Goal: Transaction & Acquisition: Purchase product/service

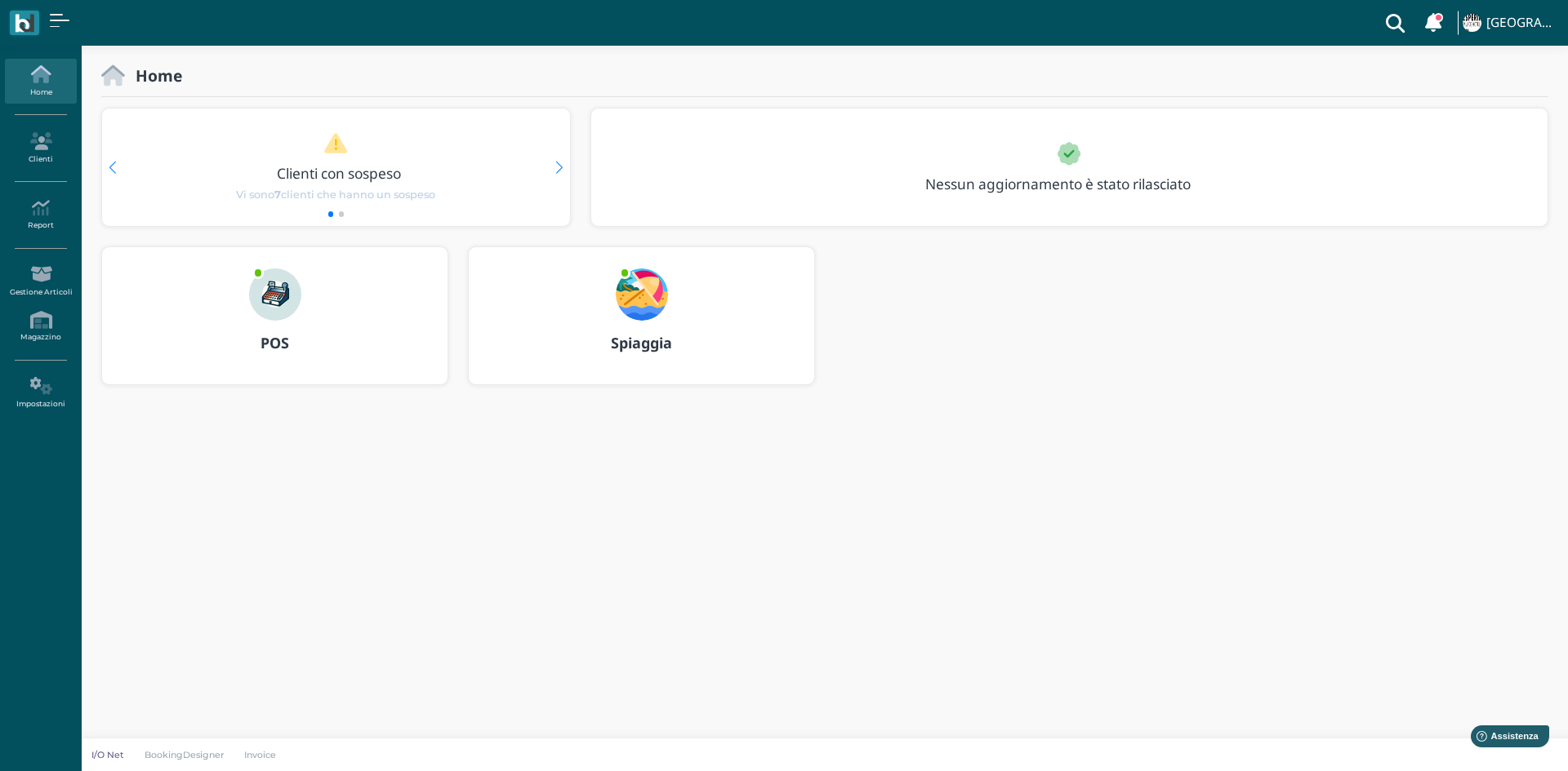
click at [280, 350] on b "POS" at bounding box center [274, 342] width 28 height 20
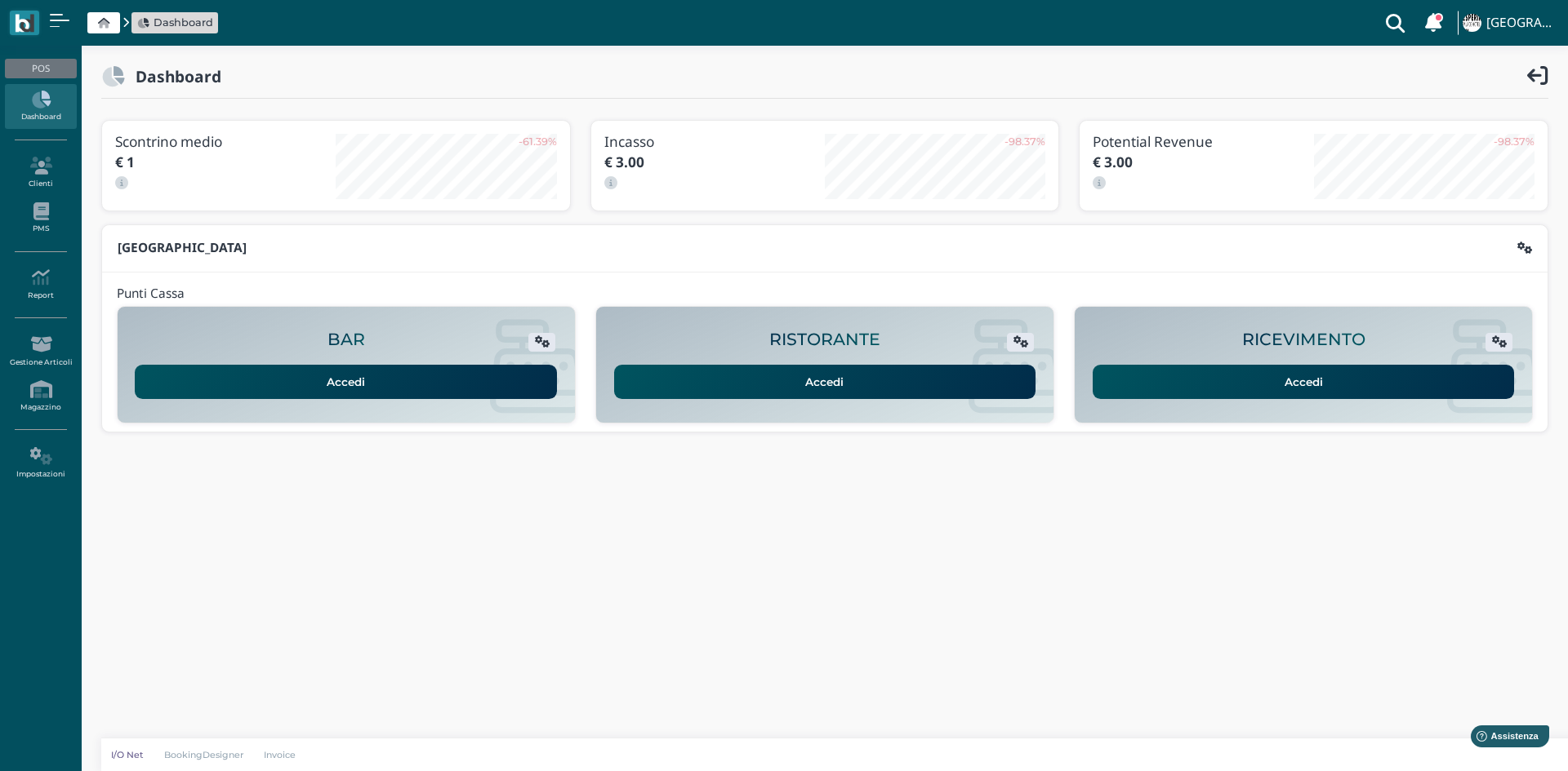
click at [1214, 377] on link "Accedi" at bounding box center [1303, 382] width 422 height 34
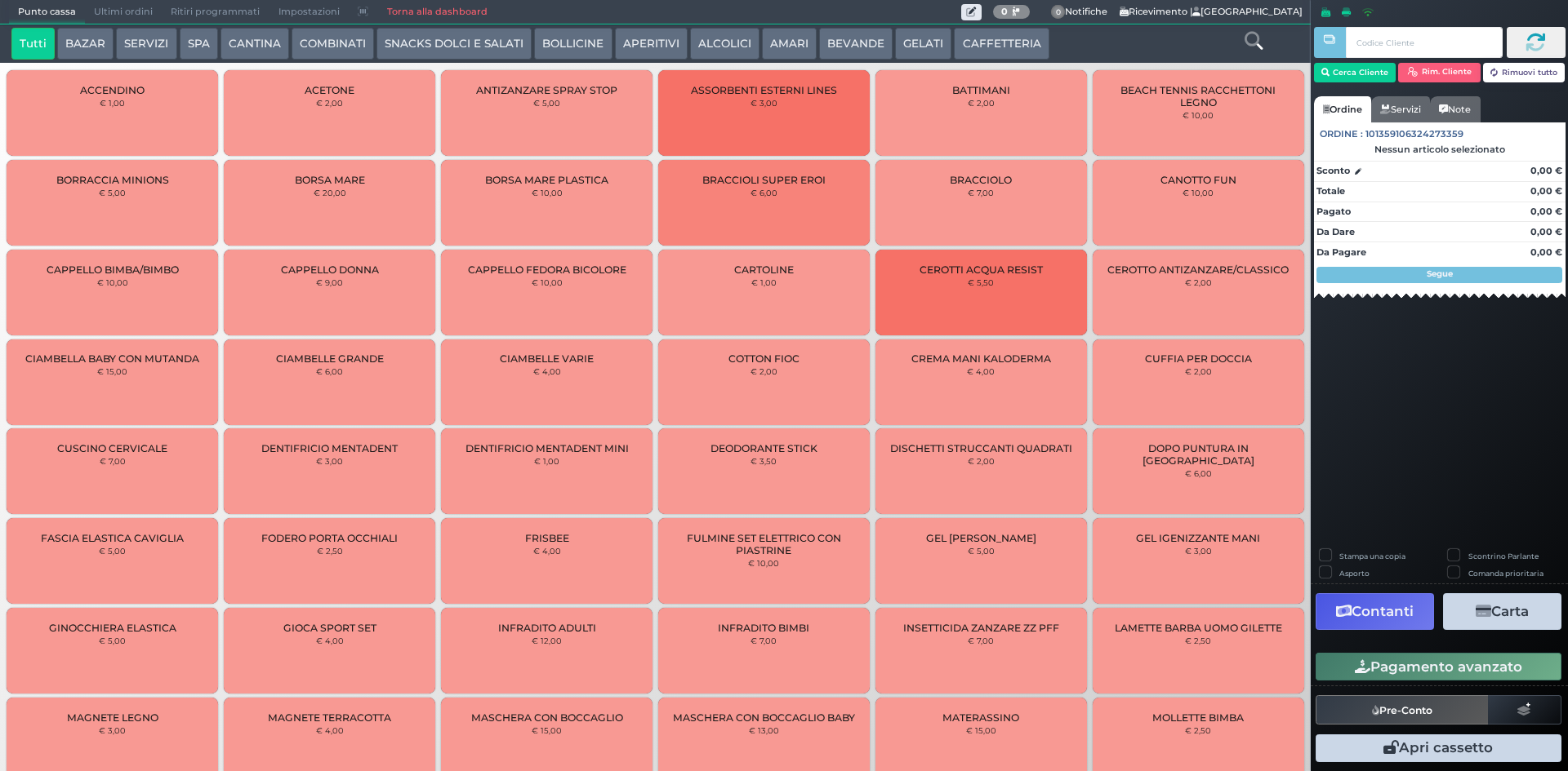
click at [864, 43] on button "BEVANDE" at bounding box center [855, 43] width 73 height 32
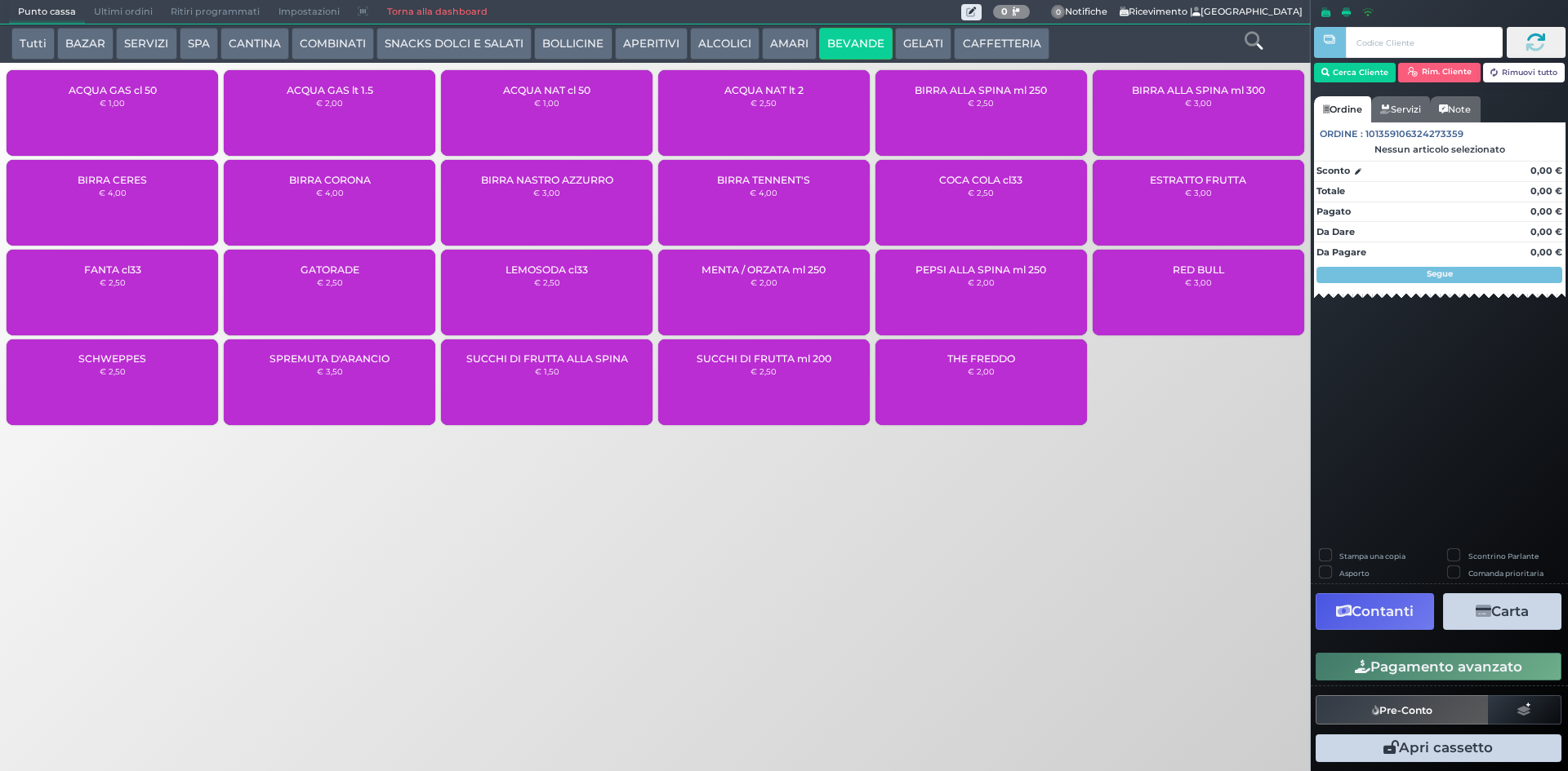
click at [562, 106] on div "ACQUA NAT cl 50 € 1,00" at bounding box center [546, 113] width 211 height 86
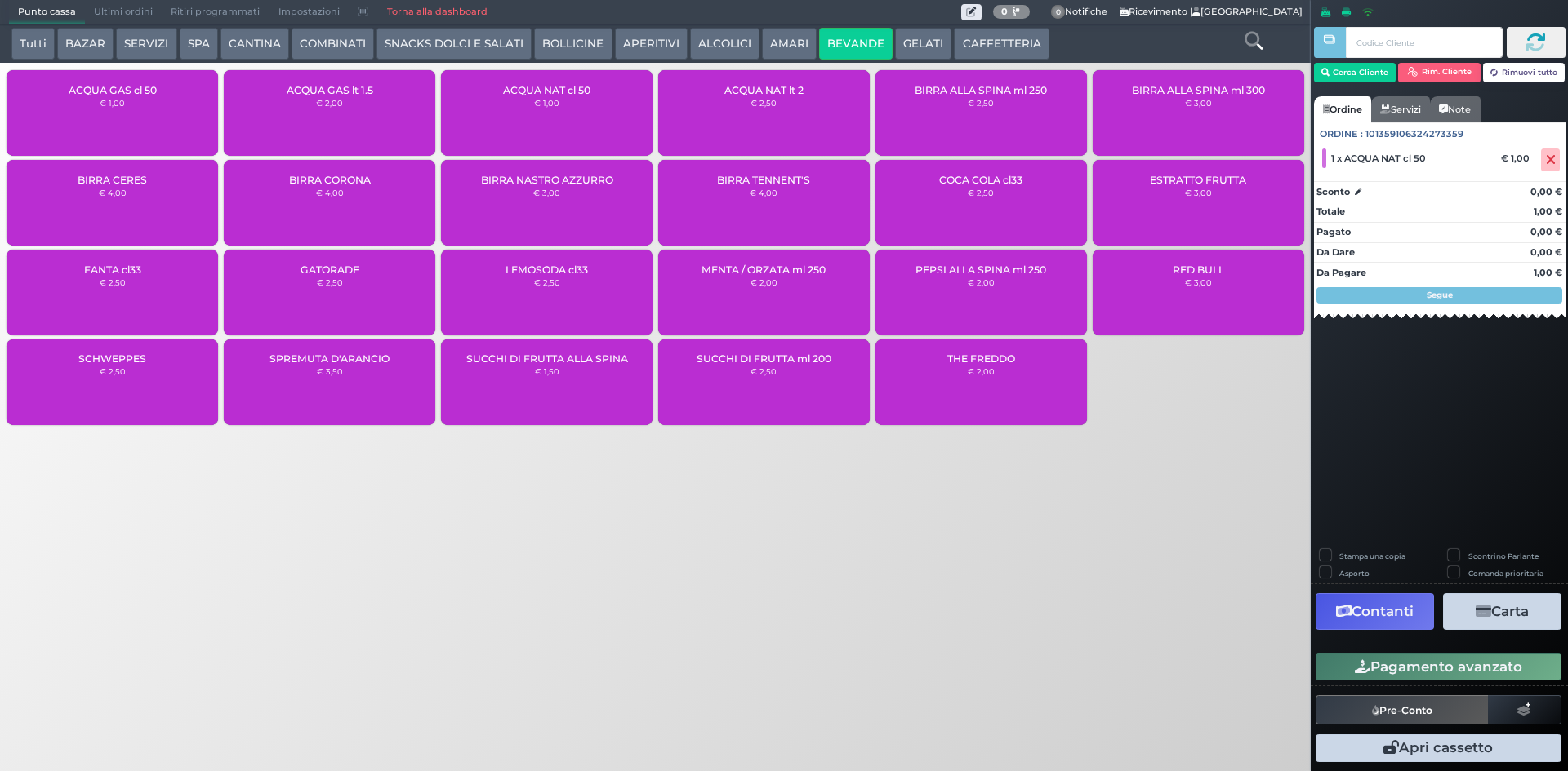
drag, startPoint x: 1459, startPoint y: 642, endPoint x: 1455, endPoint y: 656, distance: 14.6
click at [1458, 645] on div "Stampa una copia Scontrino Parlante Asporto Comanda prioritaria Contanti Carta …" at bounding box center [1439, 658] width 257 height 218
click at [1455, 656] on button "Pagamento avanzato" at bounding box center [1438, 666] width 246 height 27
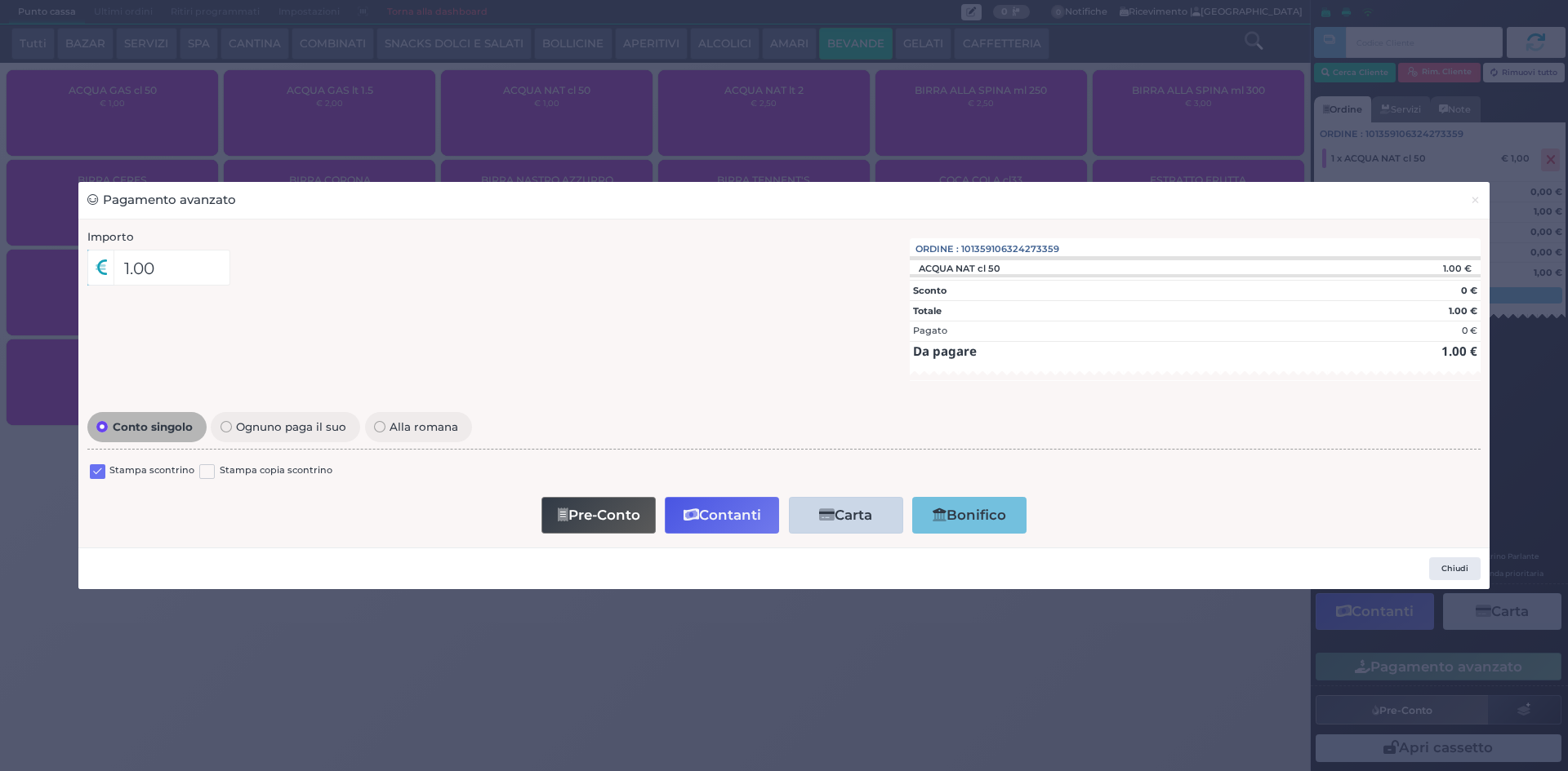
click at [98, 470] on label at bounding box center [98, 473] width 16 height 16
click at [0, 0] on input "checkbox" at bounding box center [0, 0] width 0 height 0
click at [743, 537] on div "Pre-Conto Contanti Carta Addebito Card cliente Bonifico" at bounding box center [784, 516] width 1376 height 47
click at [743, 529] on button "Contanti" at bounding box center [721, 516] width 115 height 37
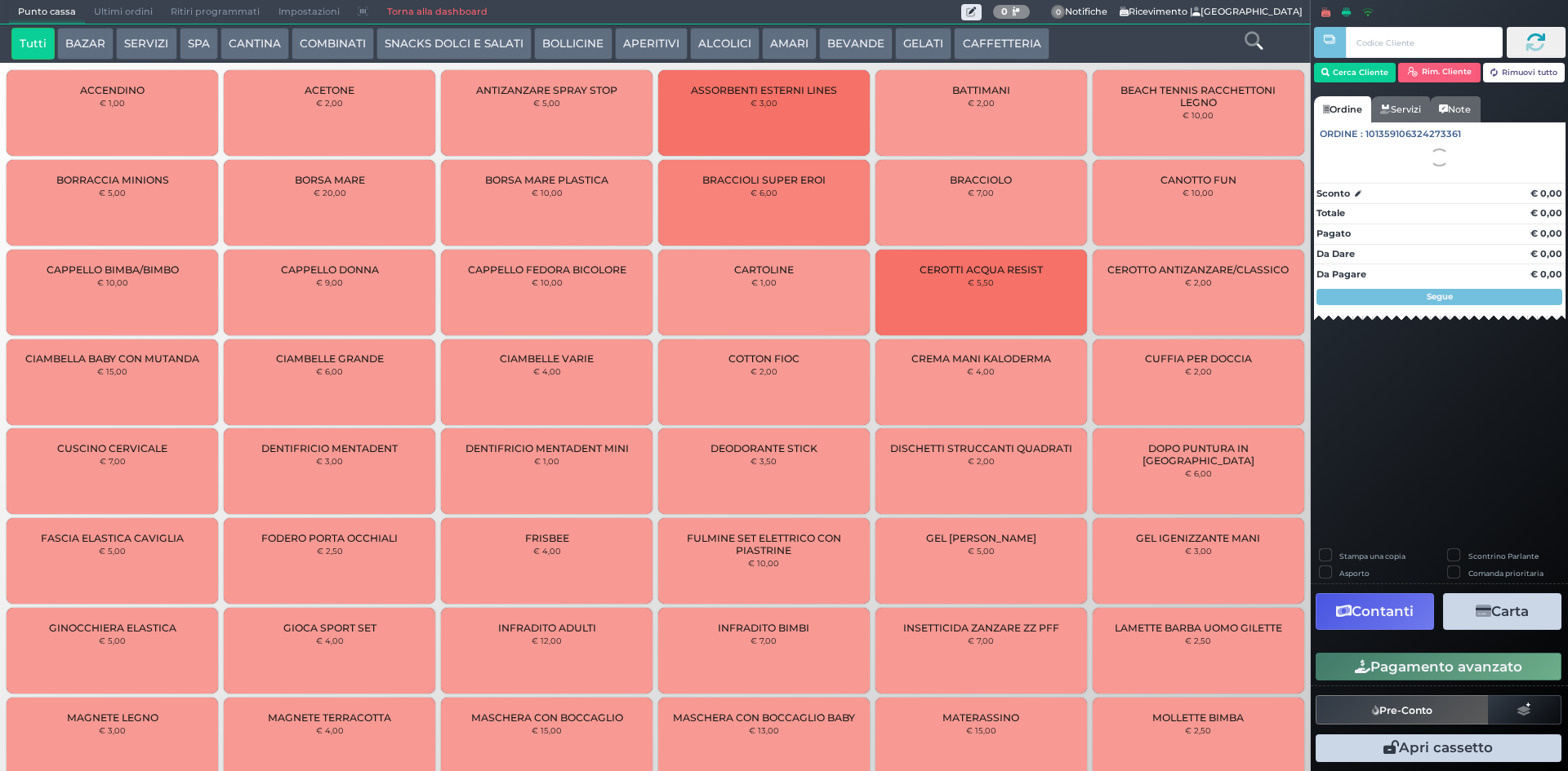
click at [115, 15] on span "Ultimi ordini" at bounding box center [123, 12] width 76 height 23
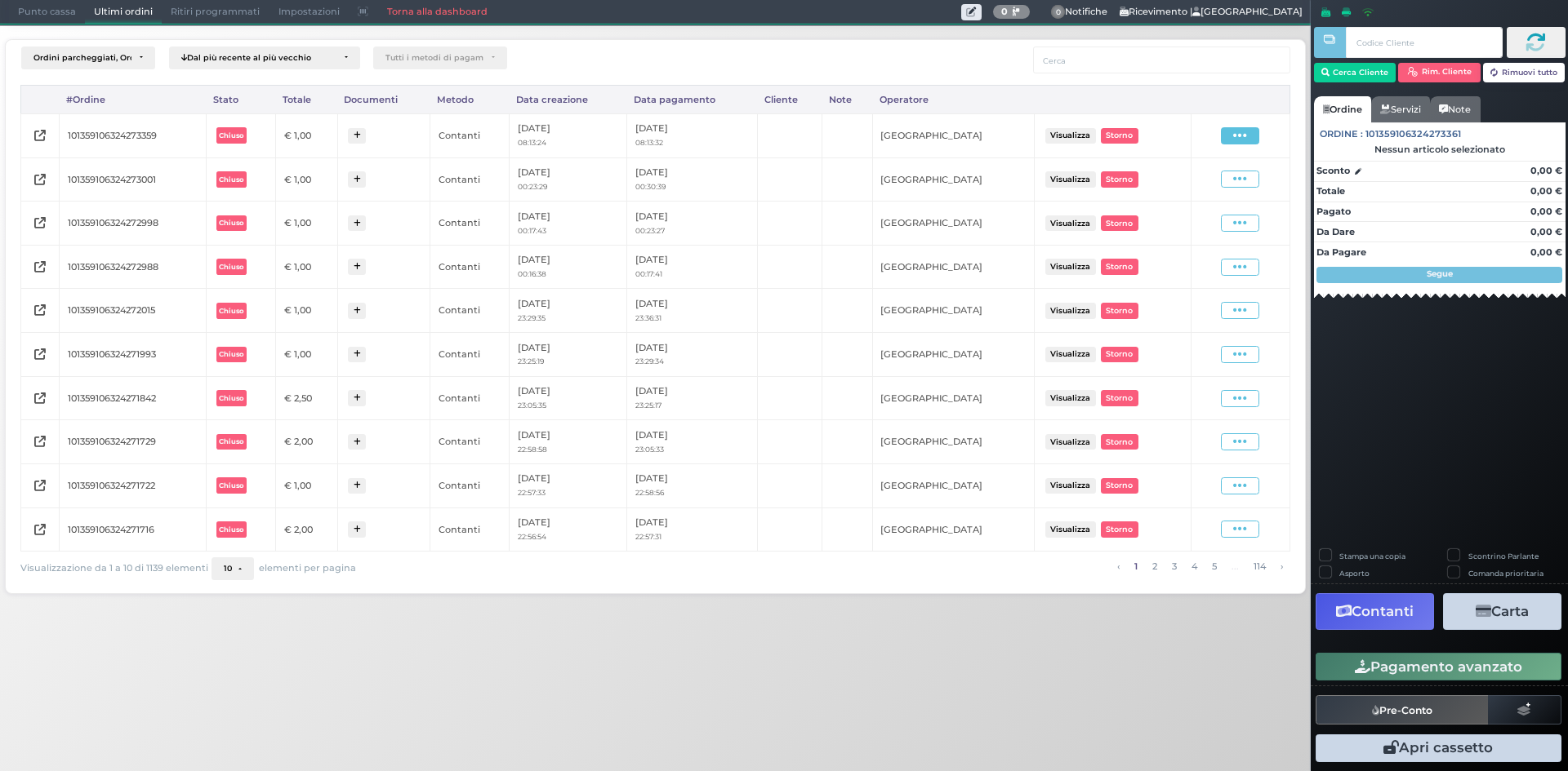
click at [1240, 136] on icon at bounding box center [1240, 136] width 14 height 16
click at [1211, 179] on span "Ristampa Pre-Conto" at bounding box center [1200, 183] width 67 height 27
click at [48, 23] on span "Punto cassa" at bounding box center [47, 12] width 76 height 23
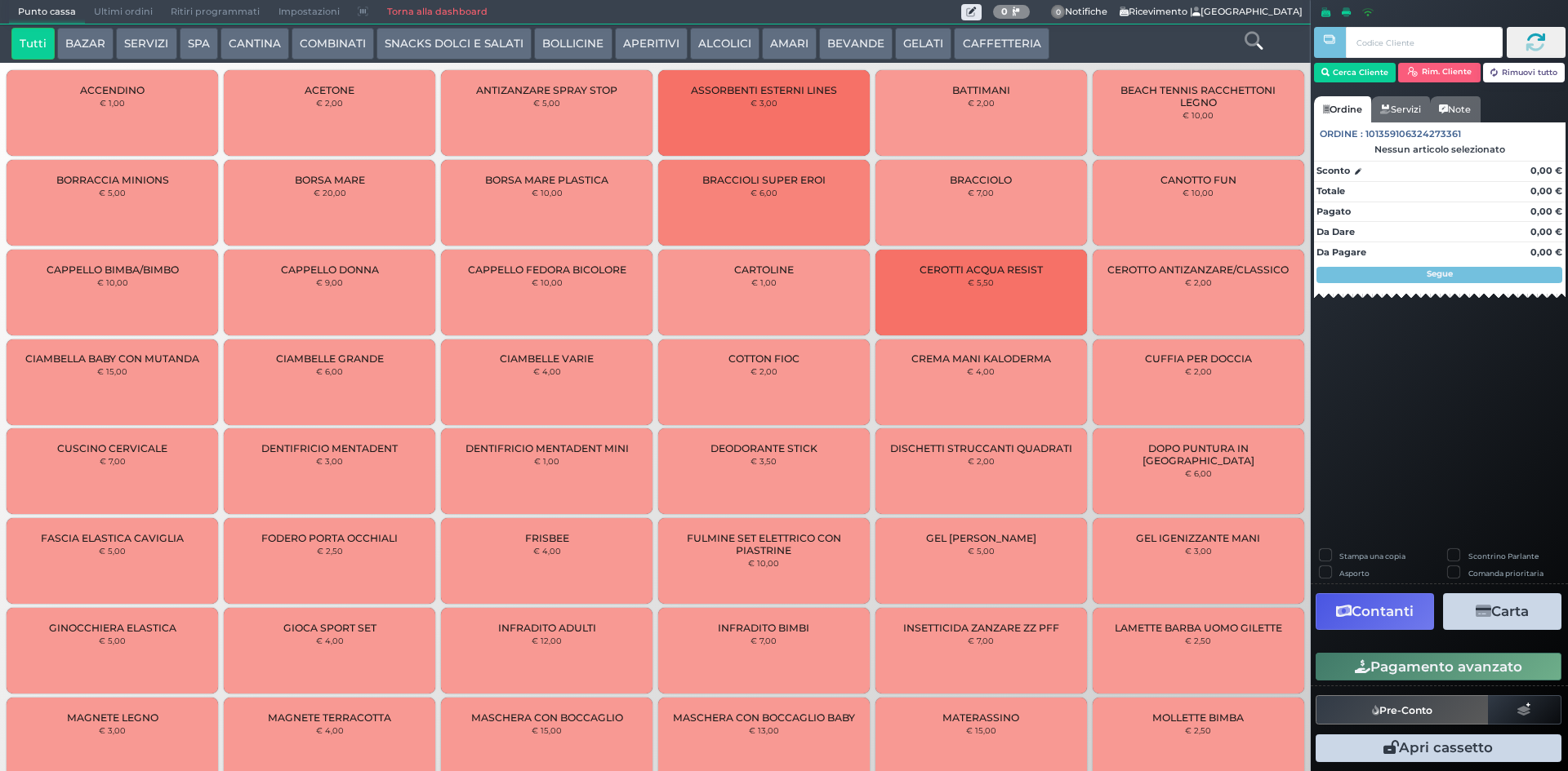
click at [992, 41] on button "CAFFETTERIA" at bounding box center [1000, 43] width 95 height 32
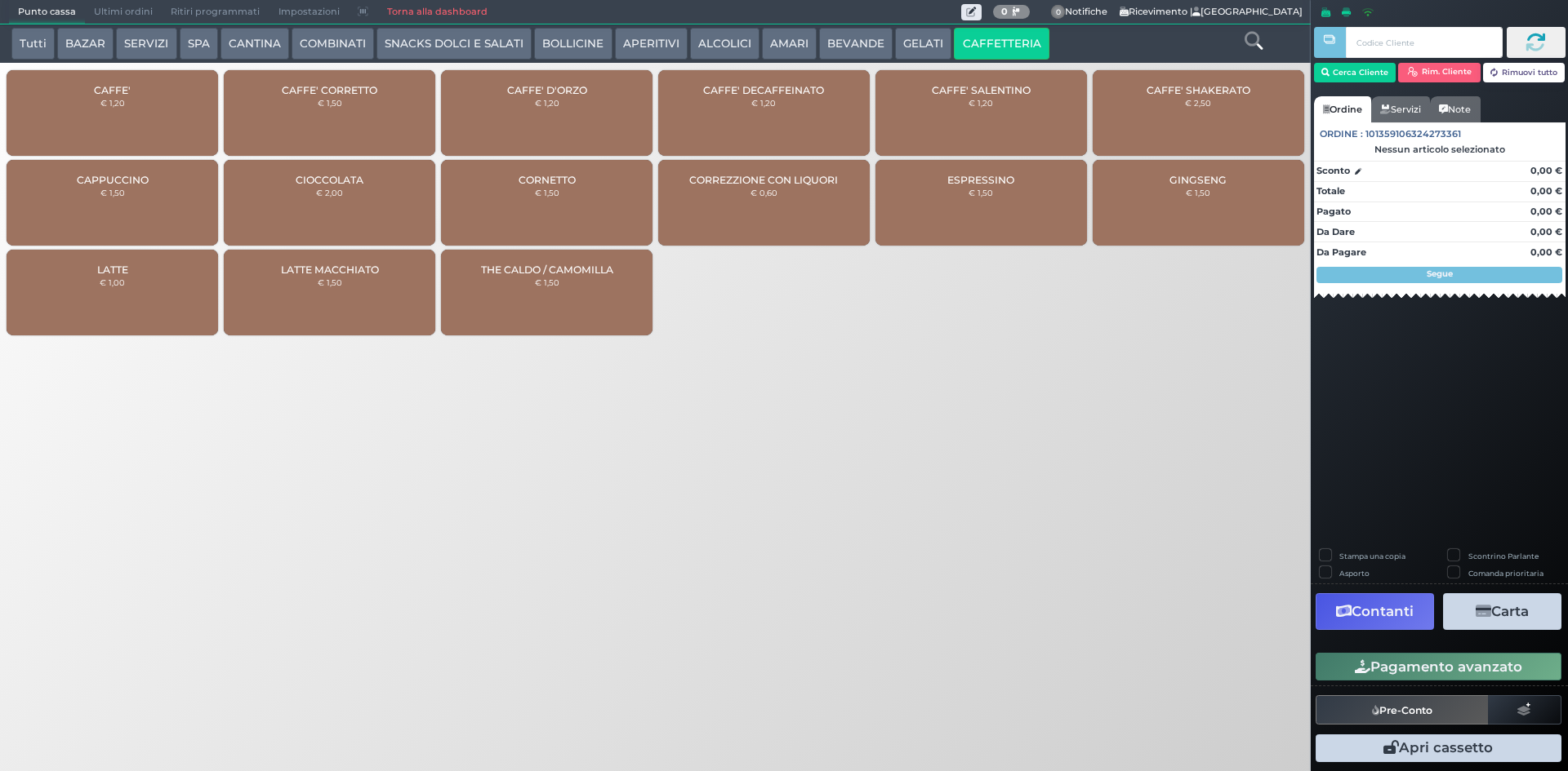
click at [170, 112] on div "CAFFE' € 1,20" at bounding box center [113, 113] width 211 height 86
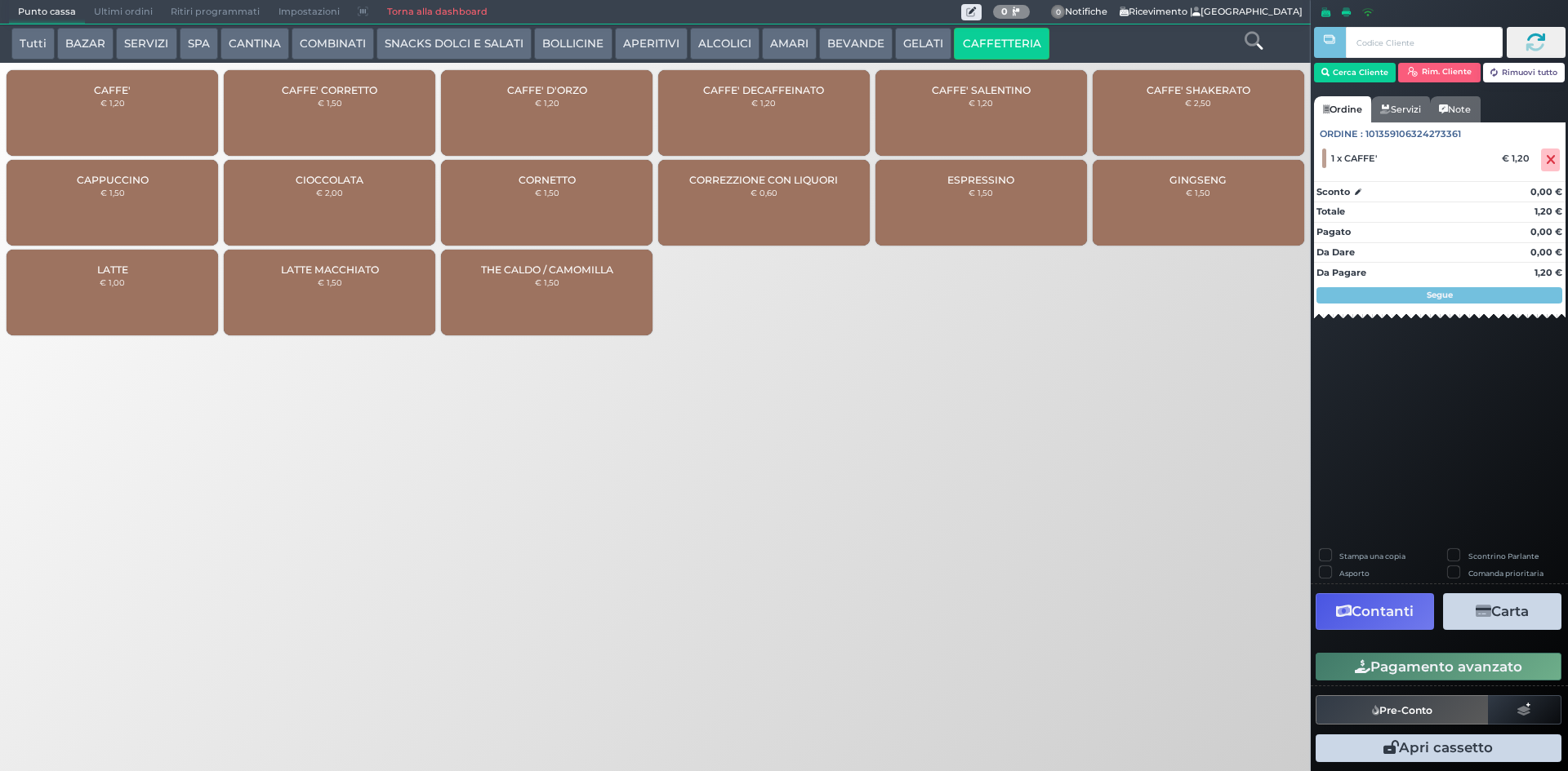
click at [1346, 676] on button "Pagamento avanzato" at bounding box center [1438, 666] width 246 height 27
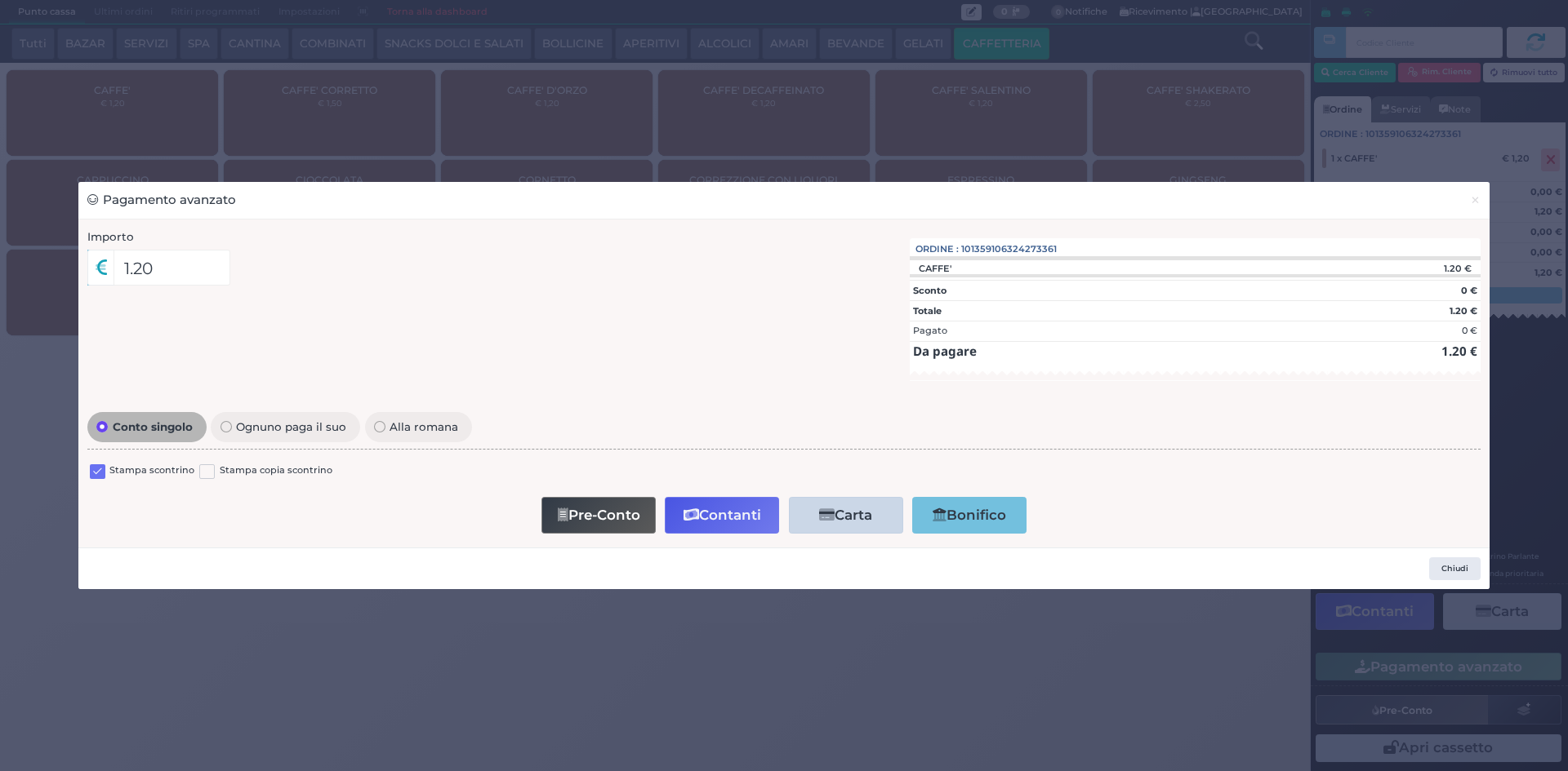
click at [97, 476] on label at bounding box center [98, 473] width 16 height 16
click at [0, 0] on input "checkbox" at bounding box center [0, 0] width 0 height 0
click at [761, 525] on button "Contanti" at bounding box center [721, 516] width 115 height 37
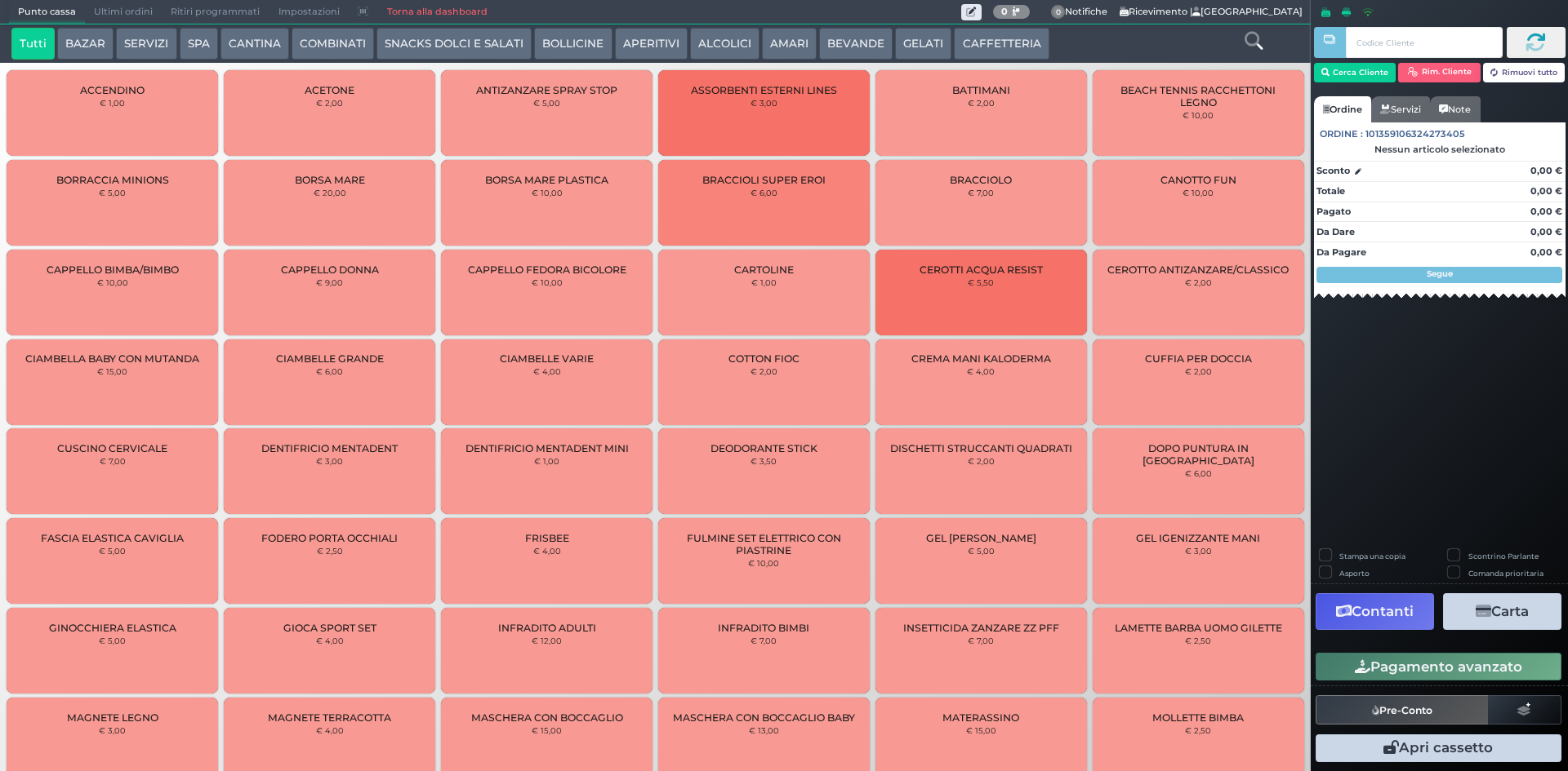
click at [135, 15] on span "Ultimi ordini" at bounding box center [123, 12] width 76 height 23
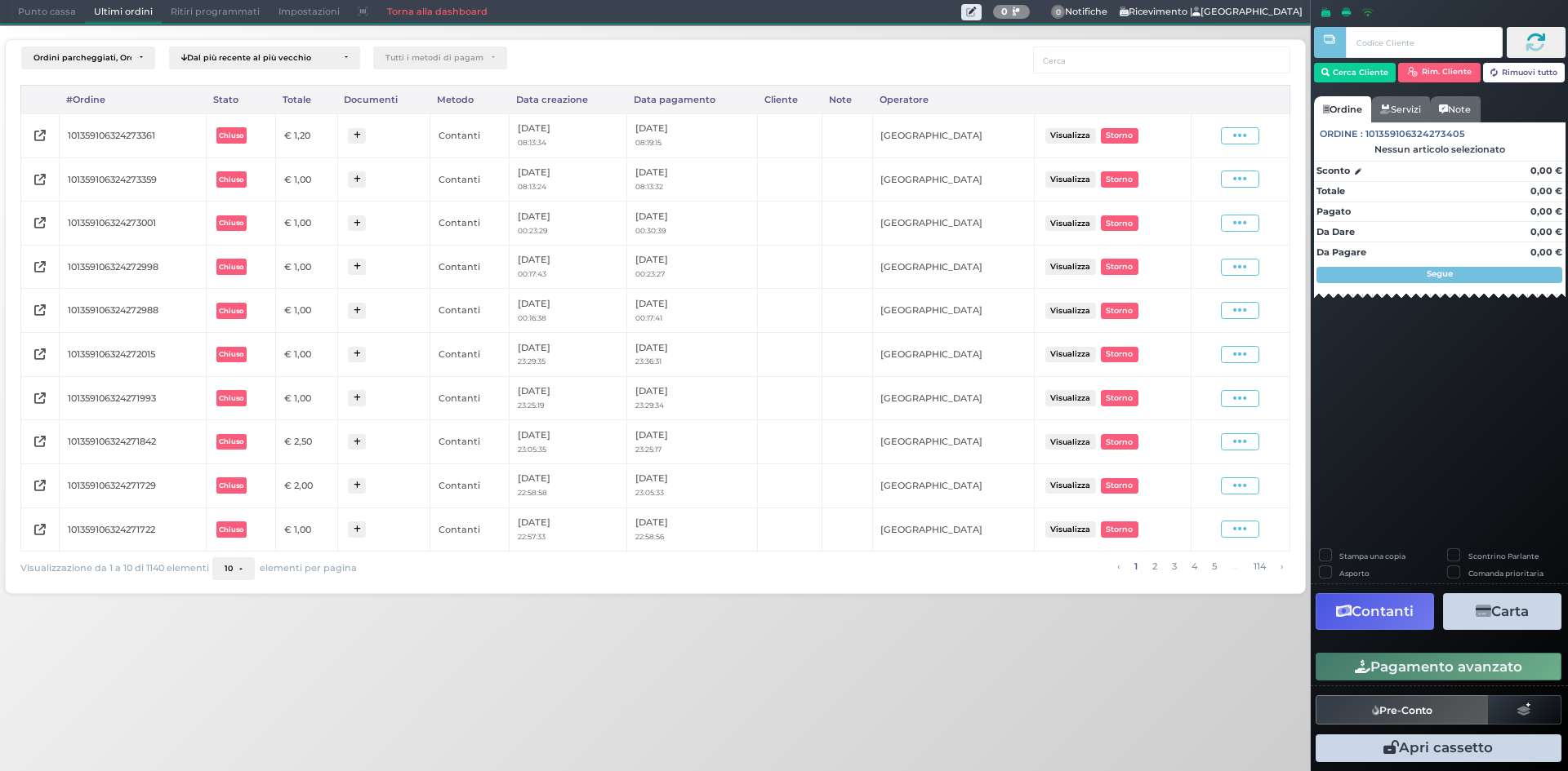
drag, startPoint x: 1228, startPoint y: 139, endPoint x: 1219, endPoint y: 155, distance: 18.4
click at [1228, 138] on span at bounding box center [1239, 136] width 38 height 18
click at [1193, 175] on span "Ristampa Pre-Conto" at bounding box center [1200, 183] width 67 height 27
drag, startPoint x: 27, startPoint y: 21, endPoint x: 21, endPoint y: 71, distance: 50.4
click at [28, 21] on span "Punto cassa" at bounding box center [47, 12] width 76 height 23
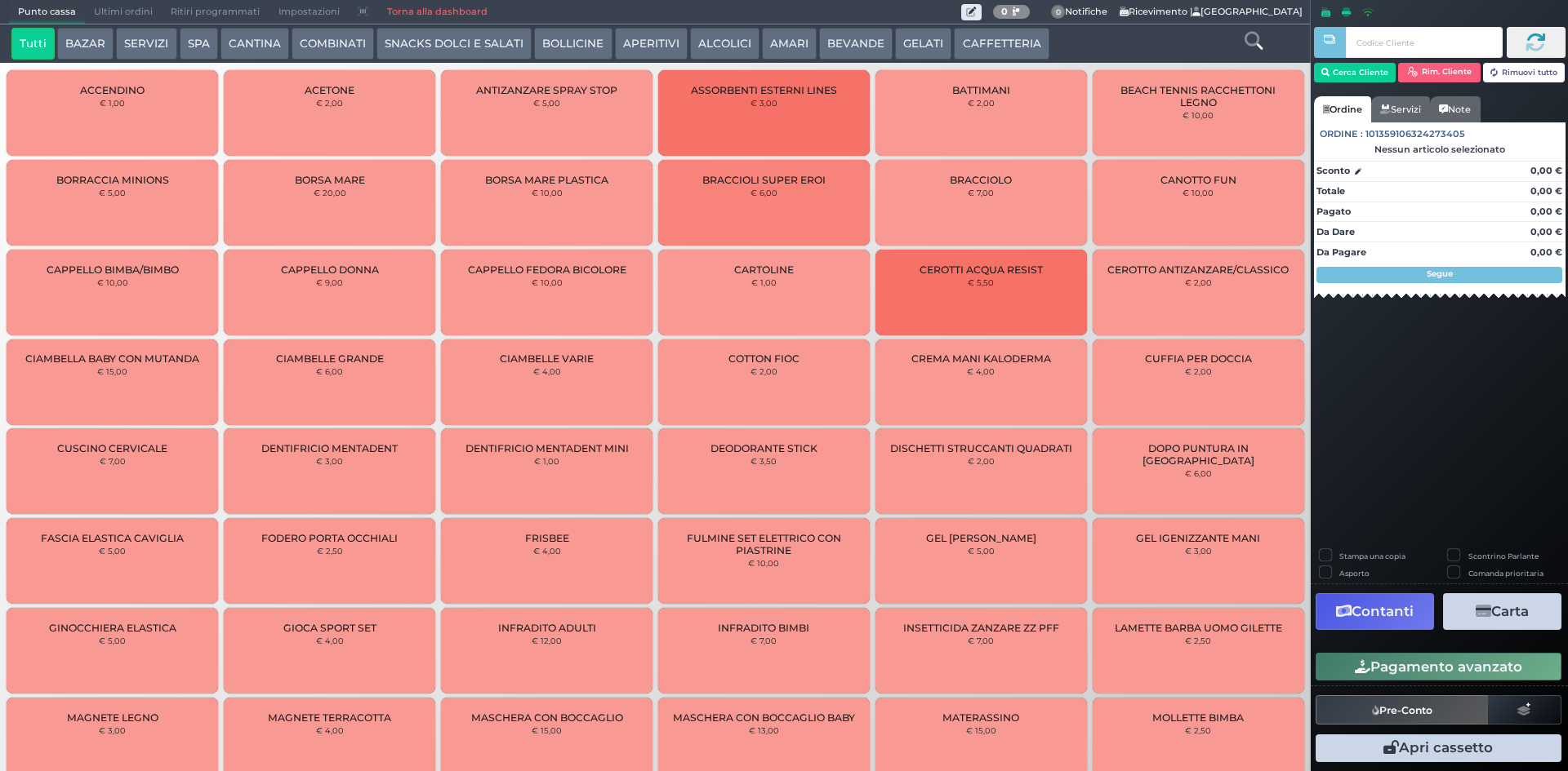
drag, startPoint x: 977, startPoint y: 49, endPoint x: 950, endPoint y: 42, distance: 27.9
click at [968, 47] on button "CAFFETTERIA" at bounding box center [1000, 43] width 95 height 32
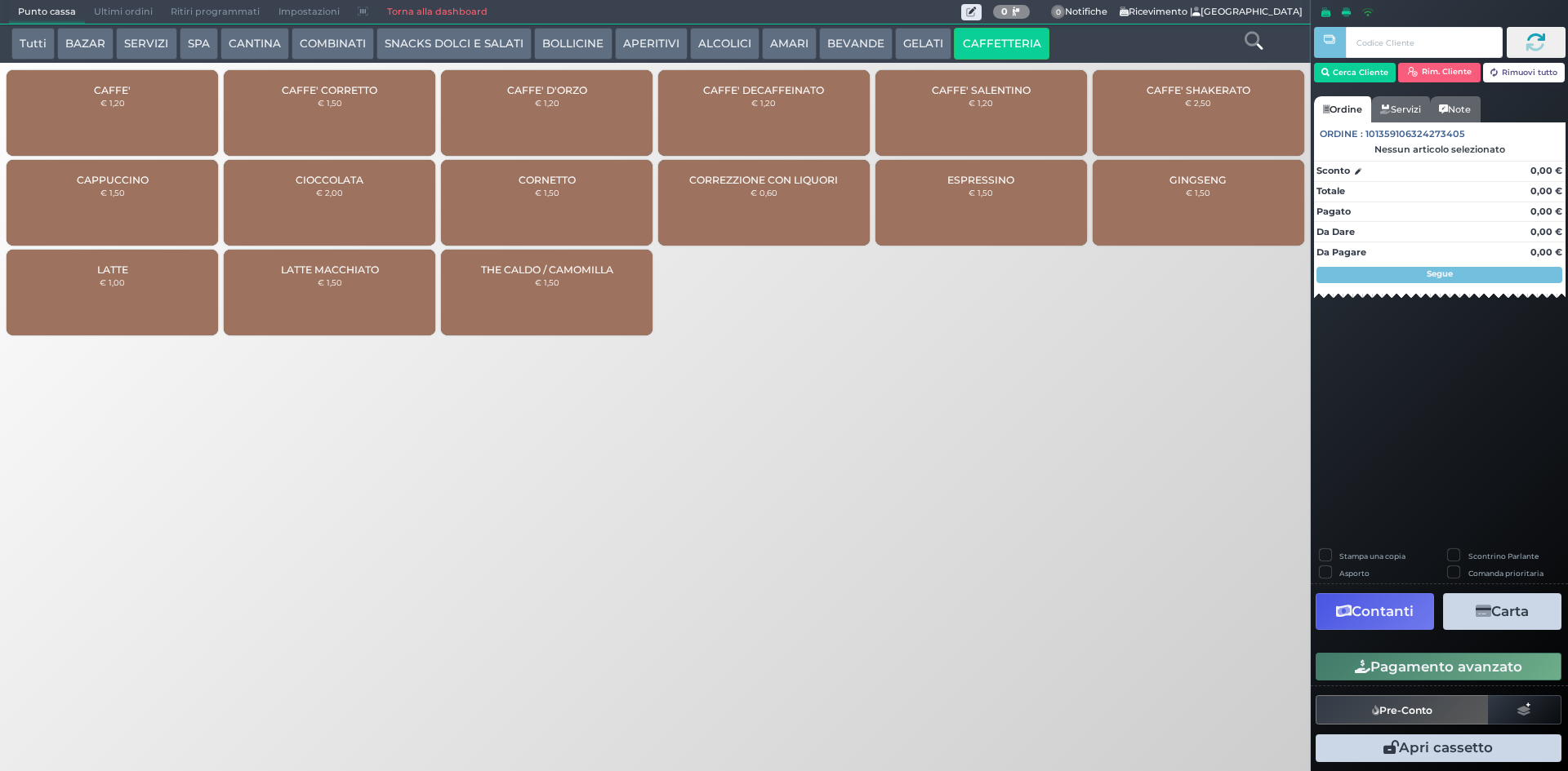
click at [182, 203] on div "CAPPUCCINO € 1,50" at bounding box center [113, 204] width 211 height 86
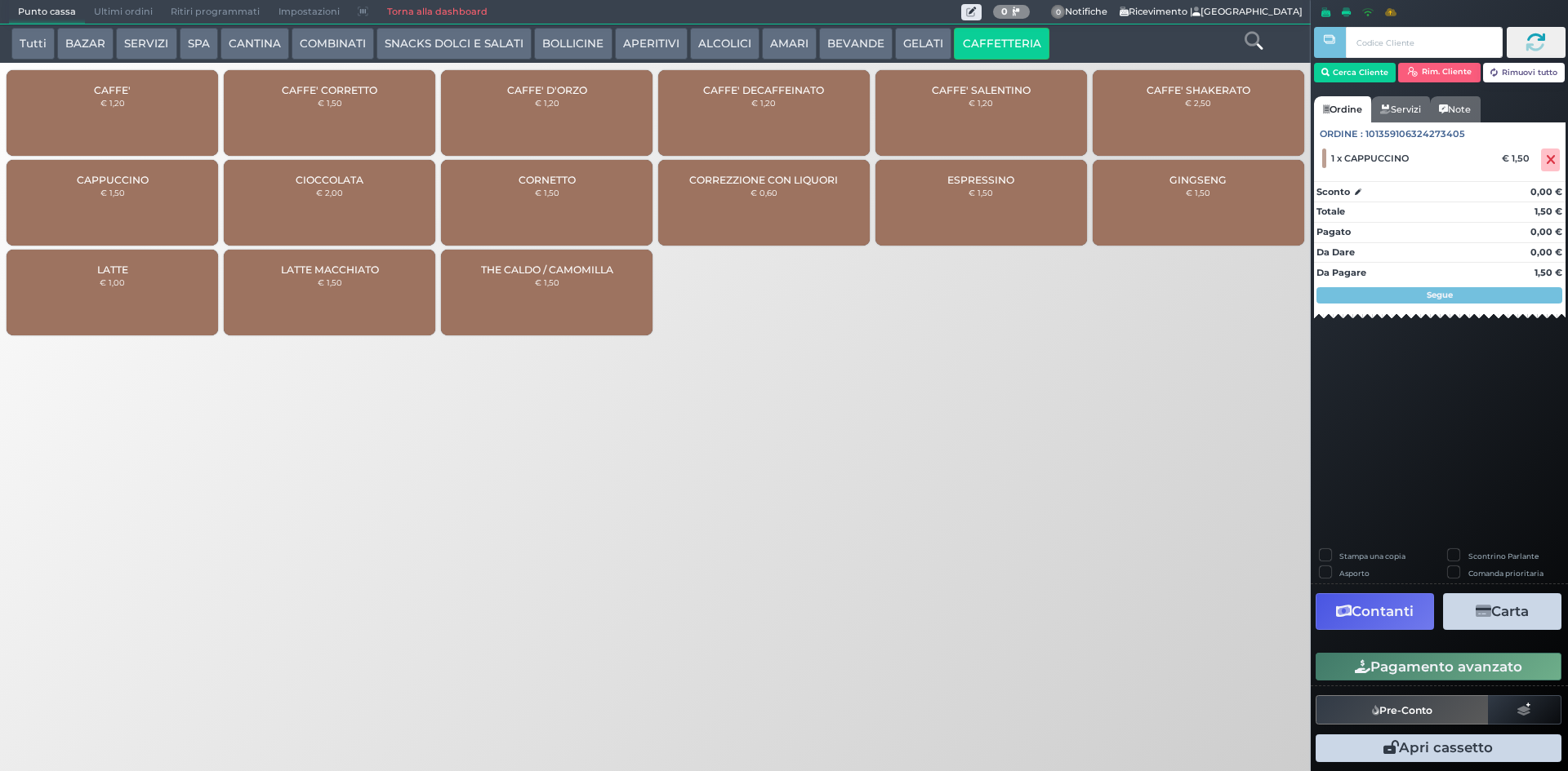
click at [1364, 673] on icon "button" at bounding box center [1362, 667] width 16 height 14
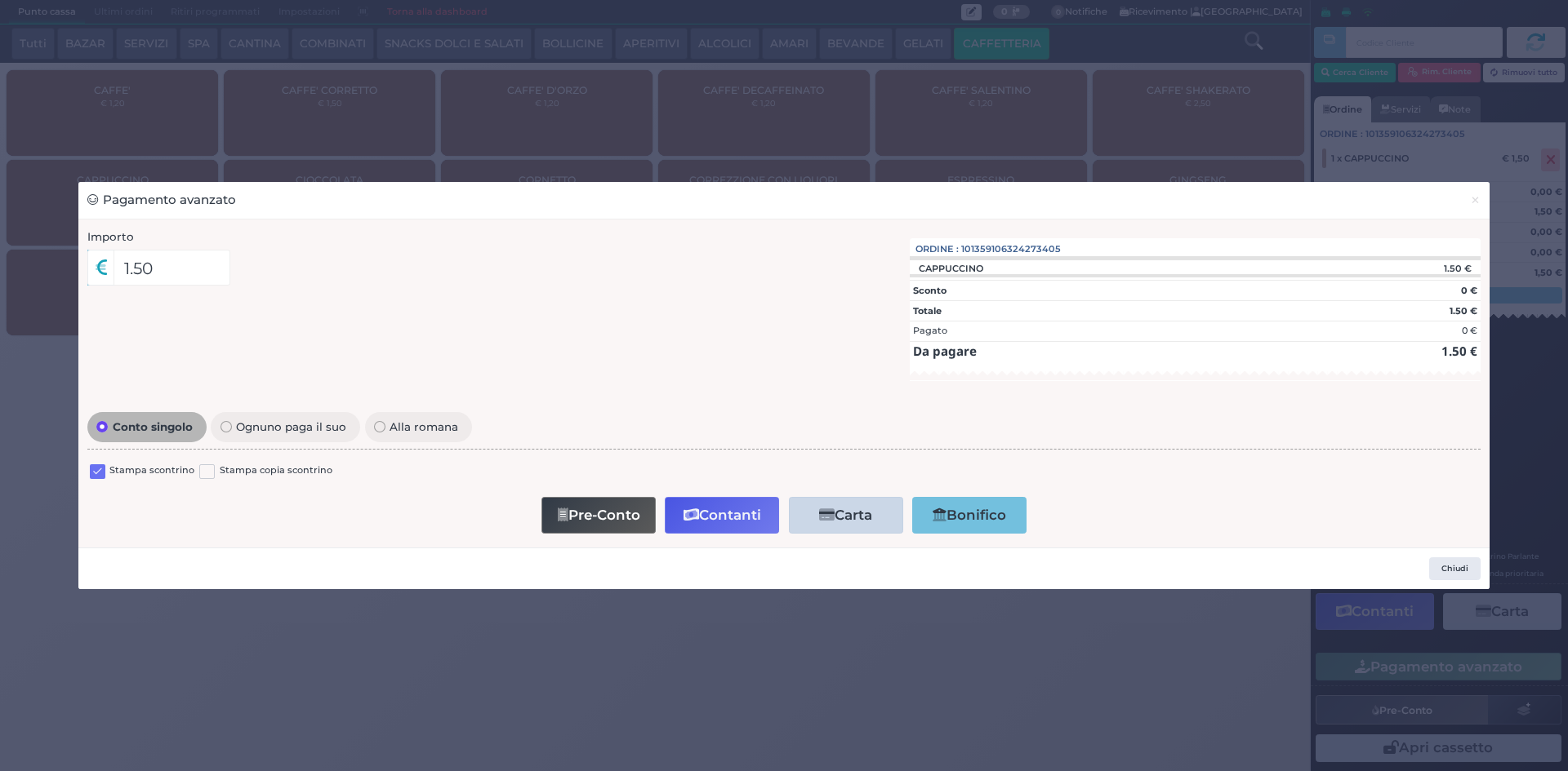
click at [105, 465] on label at bounding box center [98, 473] width 16 height 16
click at [0, 0] on input "checkbox" at bounding box center [0, 0] width 0 height 0
click at [731, 503] on button "Contanti" at bounding box center [721, 516] width 115 height 37
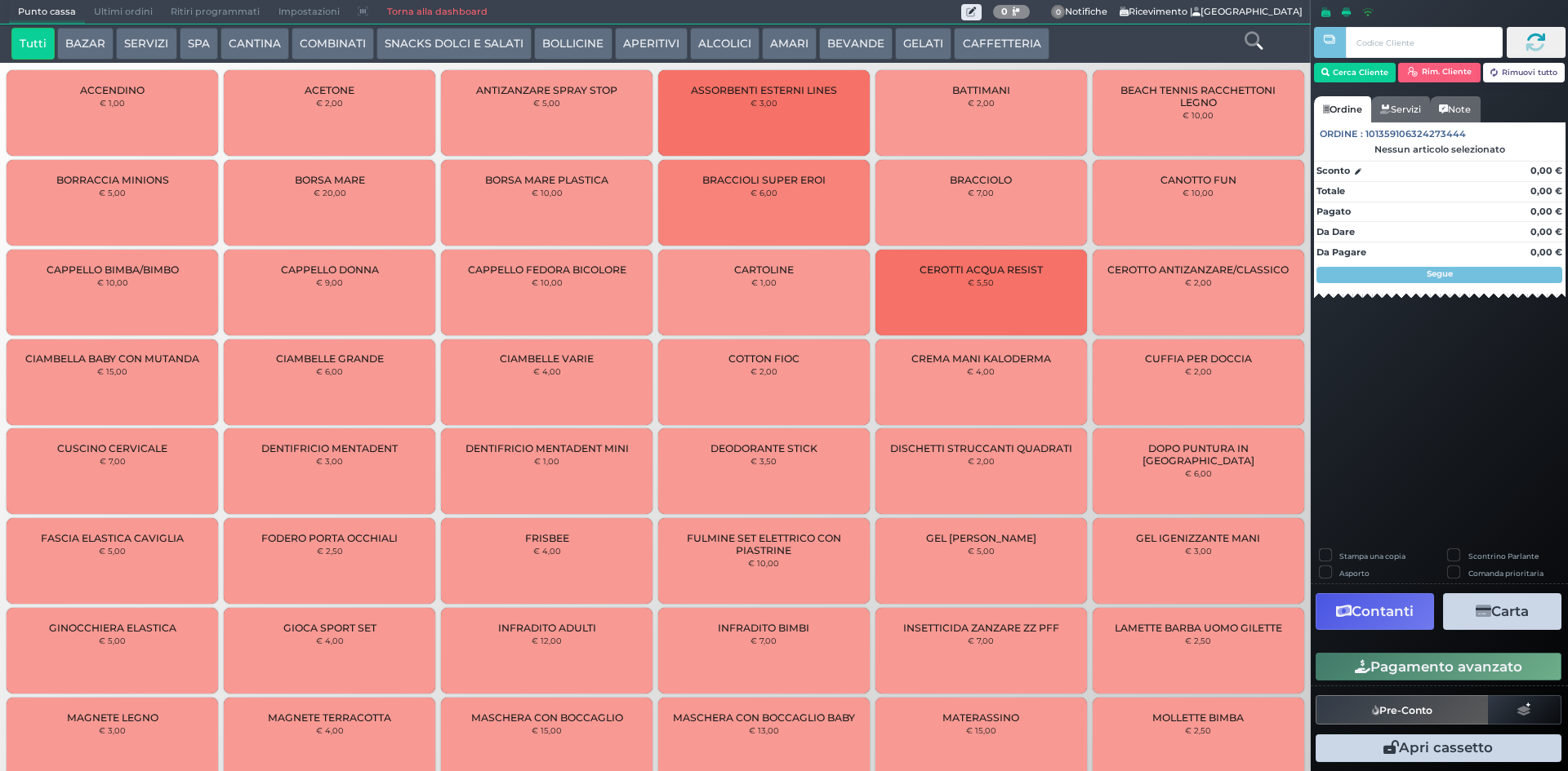
click at [106, 16] on span "Ultimi ordini" at bounding box center [123, 12] width 76 height 23
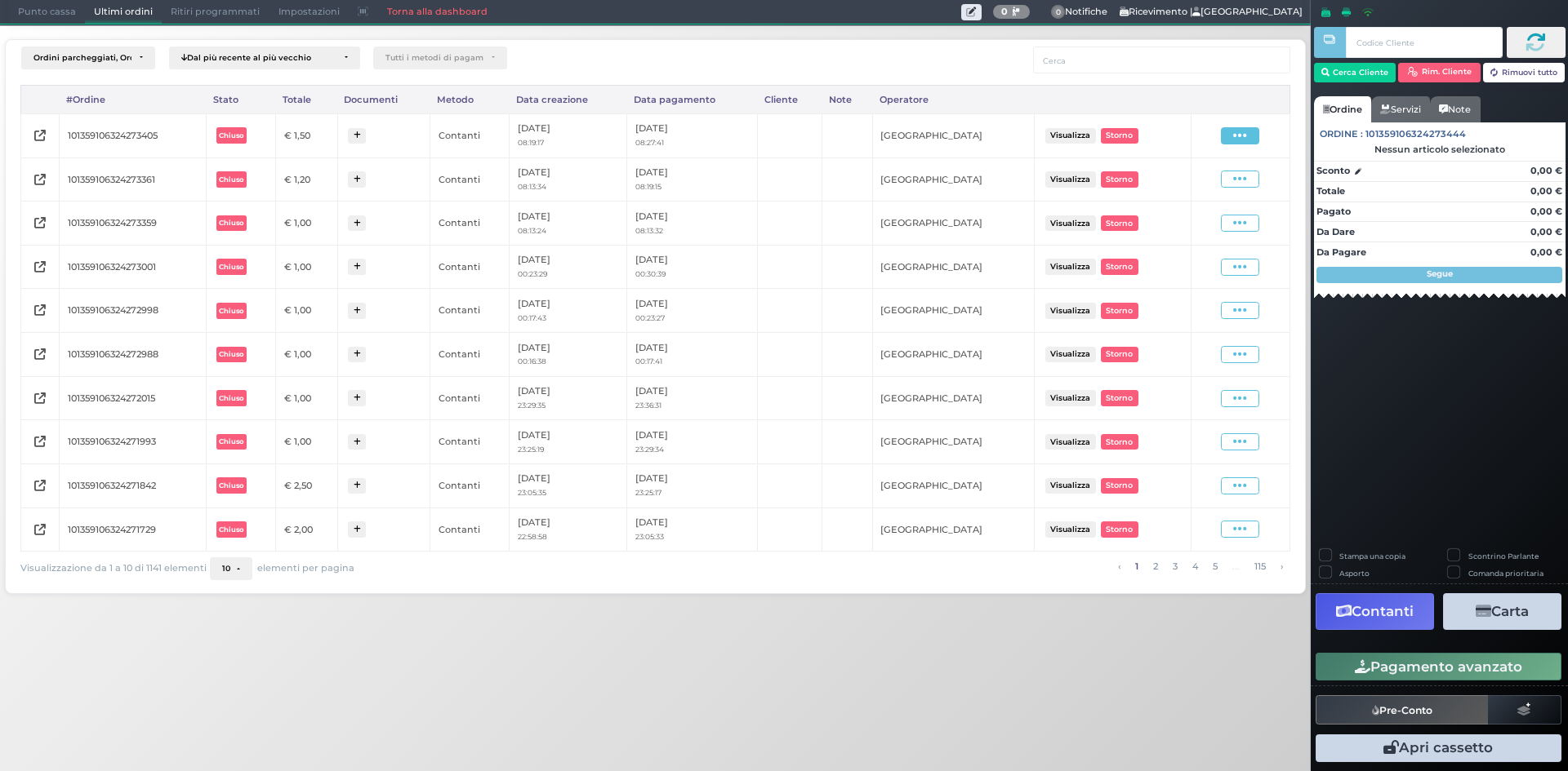
click at [1244, 130] on icon at bounding box center [1240, 136] width 14 height 16
click at [1201, 189] on span "Ristampa Pre-Conto" at bounding box center [1200, 183] width 67 height 27
click at [34, 14] on span "Punto cassa" at bounding box center [47, 12] width 76 height 23
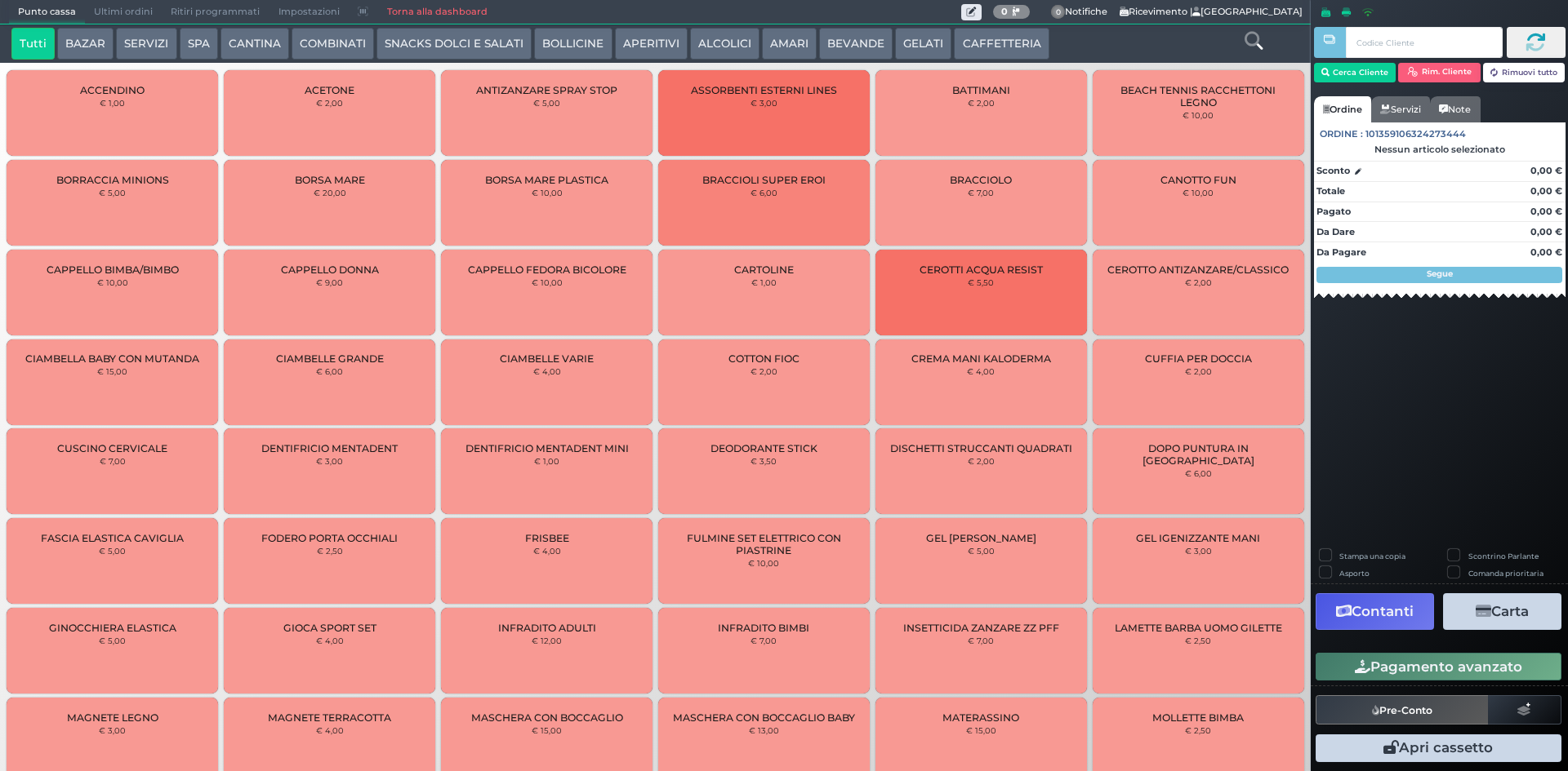
click at [953, 35] on button "CAFFETTERIA" at bounding box center [1000, 43] width 95 height 32
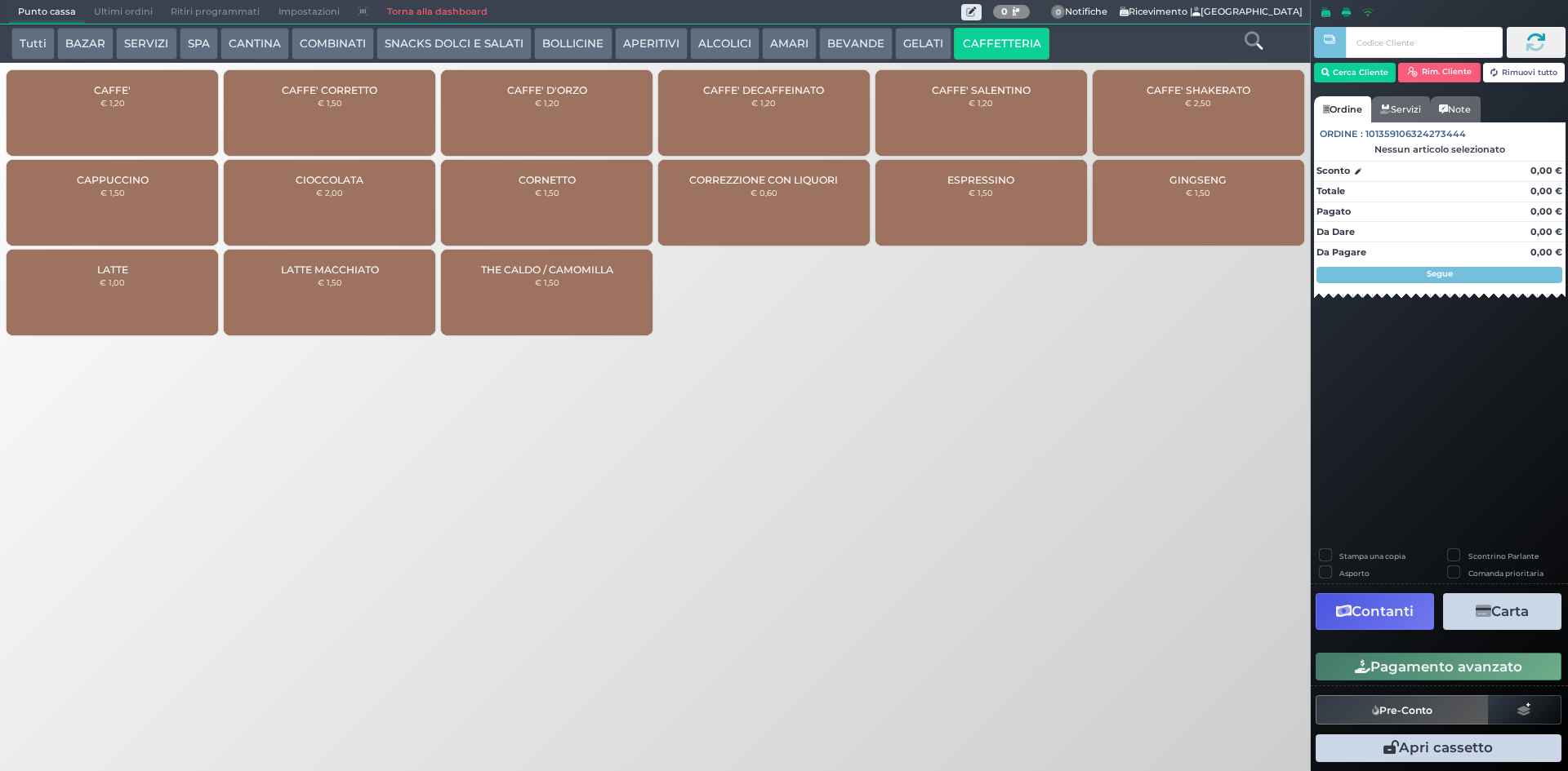
click at [158, 96] on div "CAFFE' € 1,20" at bounding box center [113, 113] width 211 height 86
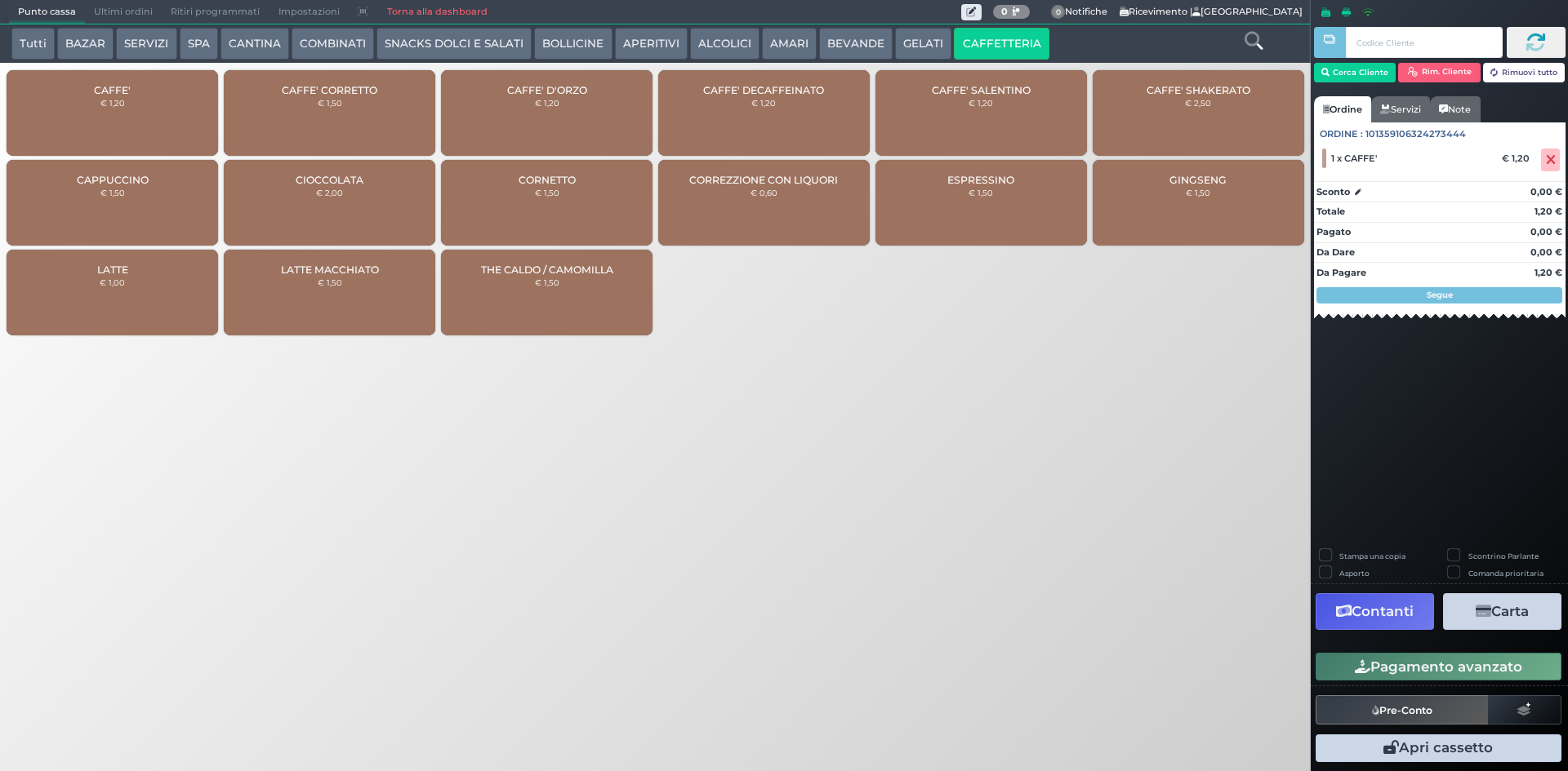
click at [1368, 669] on button "Pagamento avanzato" at bounding box center [1438, 666] width 246 height 27
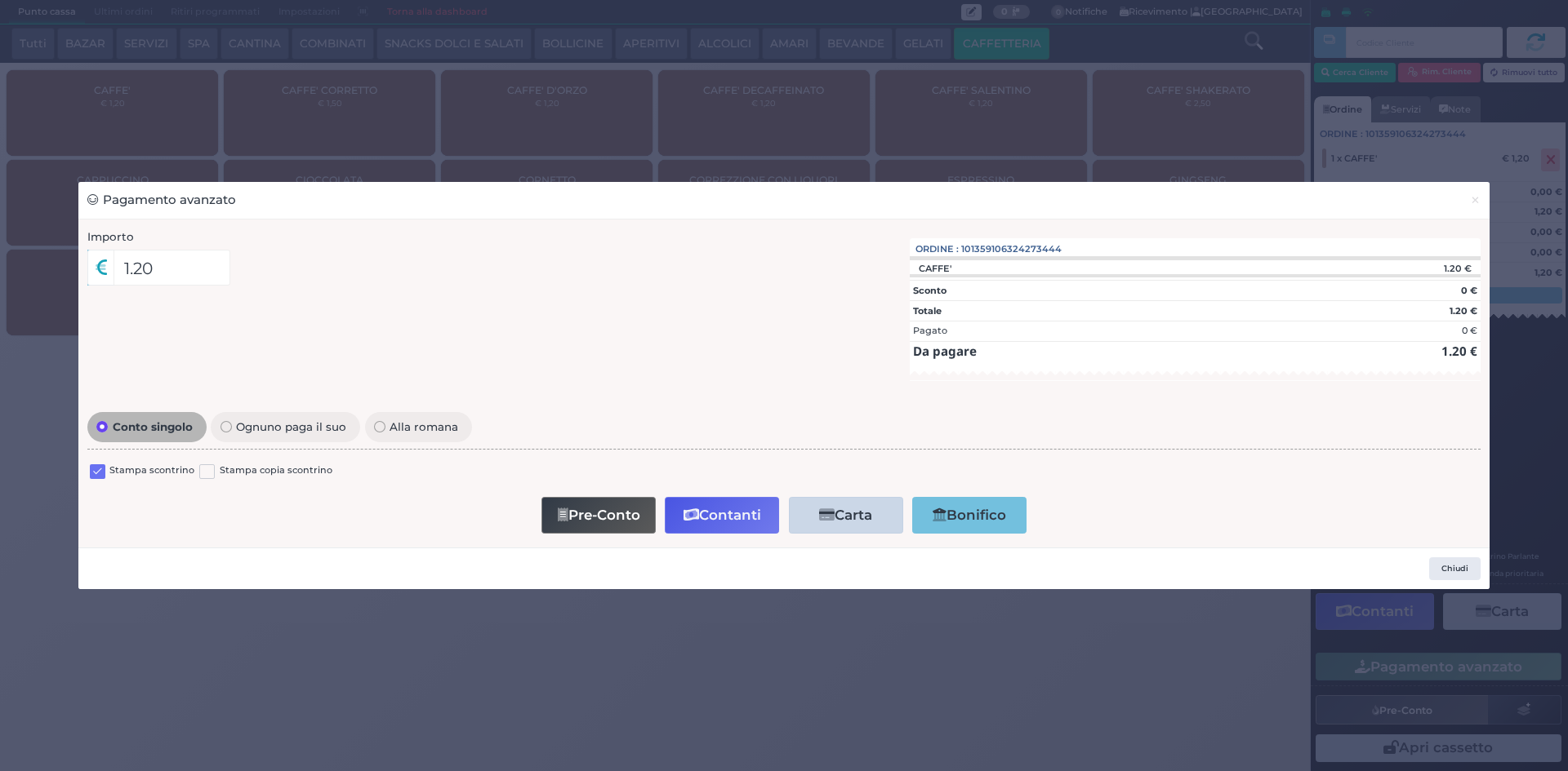
click at [95, 476] on label at bounding box center [98, 473] width 16 height 16
click at [0, 0] on input "checkbox" at bounding box center [0, 0] width 0 height 0
click at [645, 514] on button "Pre-Conto" at bounding box center [598, 516] width 115 height 37
drag, startPoint x: 1477, startPoint y: 199, endPoint x: 1495, endPoint y: 182, distance: 24.8
click at [1477, 198] on span "×" at bounding box center [1475, 200] width 11 height 18
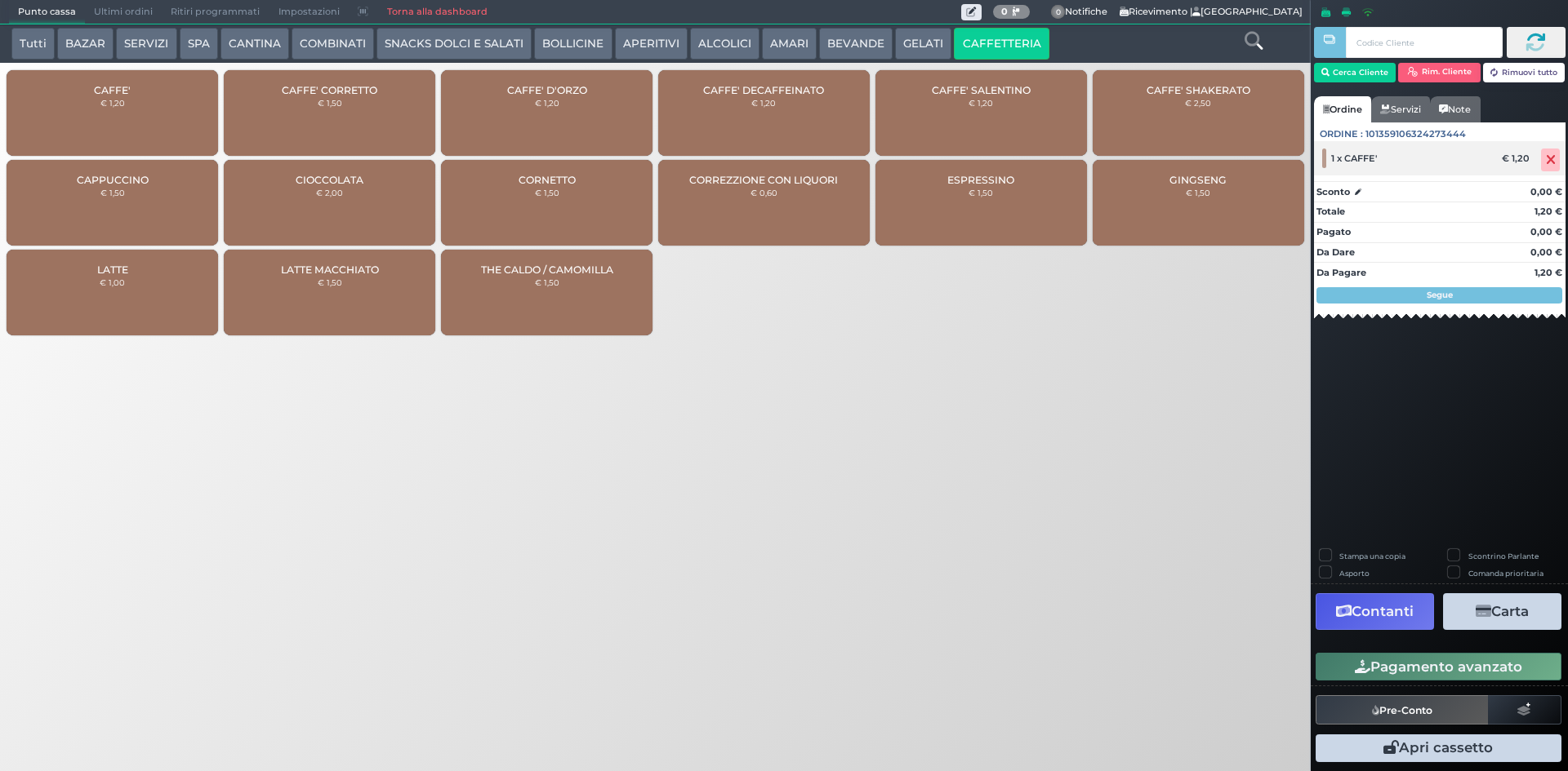
click at [1539, 158] on div at bounding box center [1552, 159] width 27 height 23
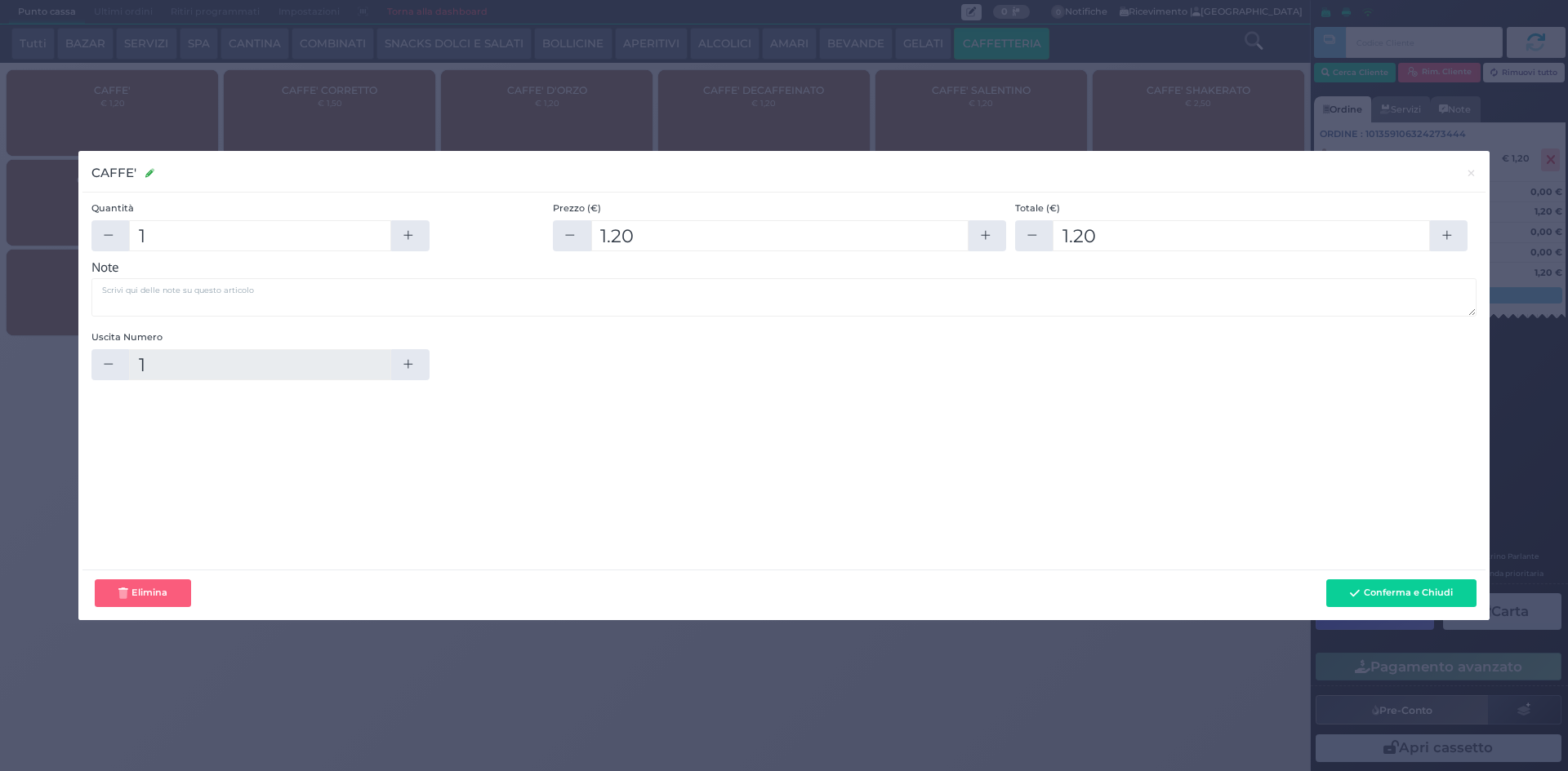
click at [1540, 158] on div "CAFFE' CAFFE' × Quantità 1 Prezzo (€) 1.20 Totale (€) 1.20 Note Uscita Numero" at bounding box center [784, 386] width 1568 height 771
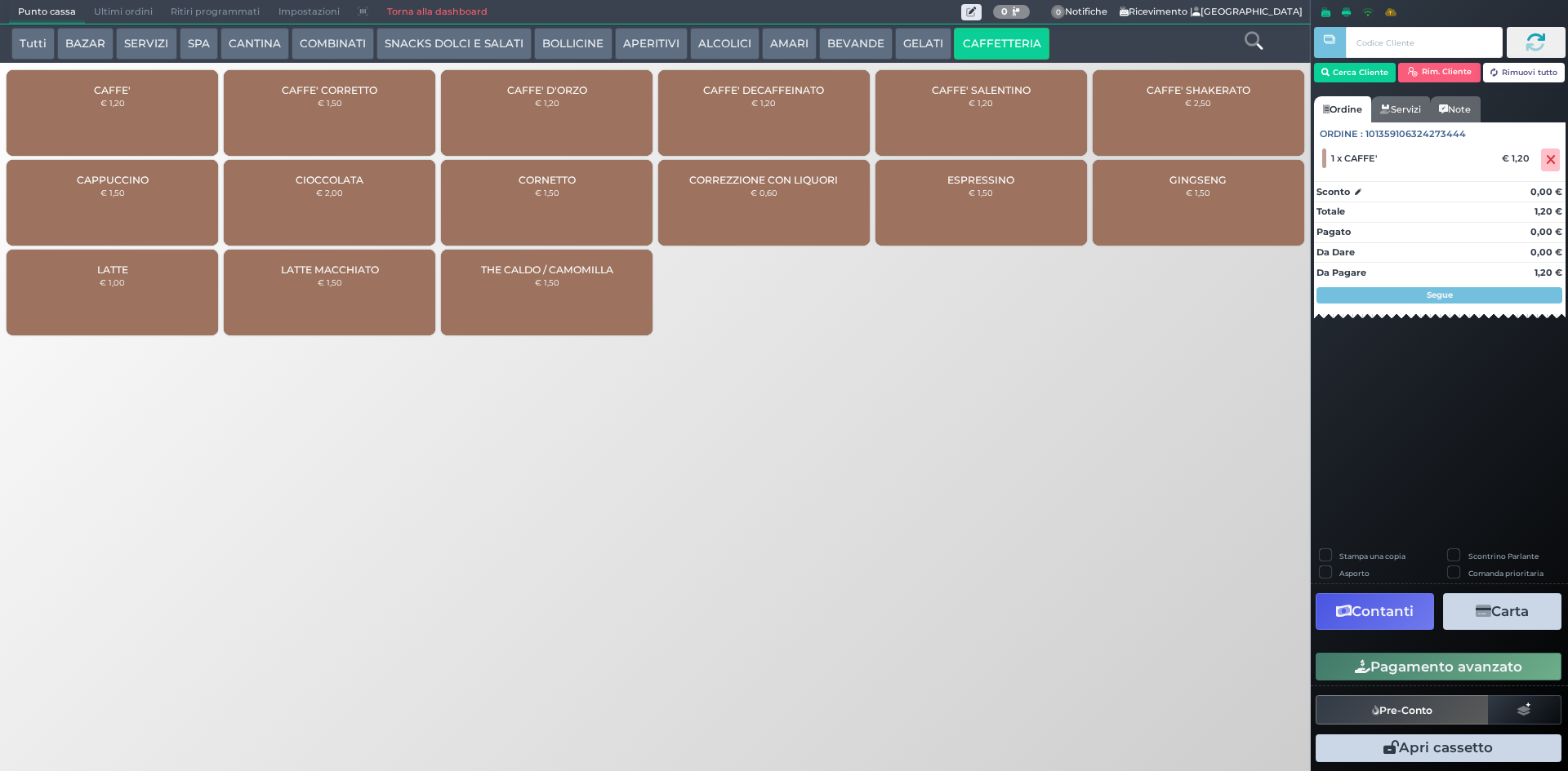
click at [1545, 160] on icon at bounding box center [1550, 160] width 10 height 1
